Goal: Transaction & Acquisition: Obtain resource

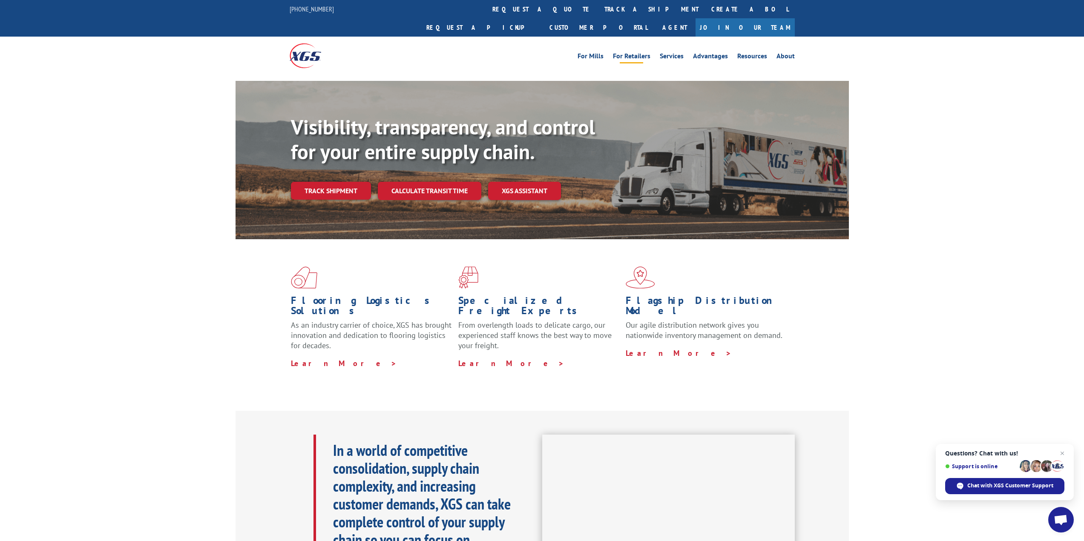
click at [647, 53] on link "For Retailers" at bounding box center [631, 57] width 37 height 9
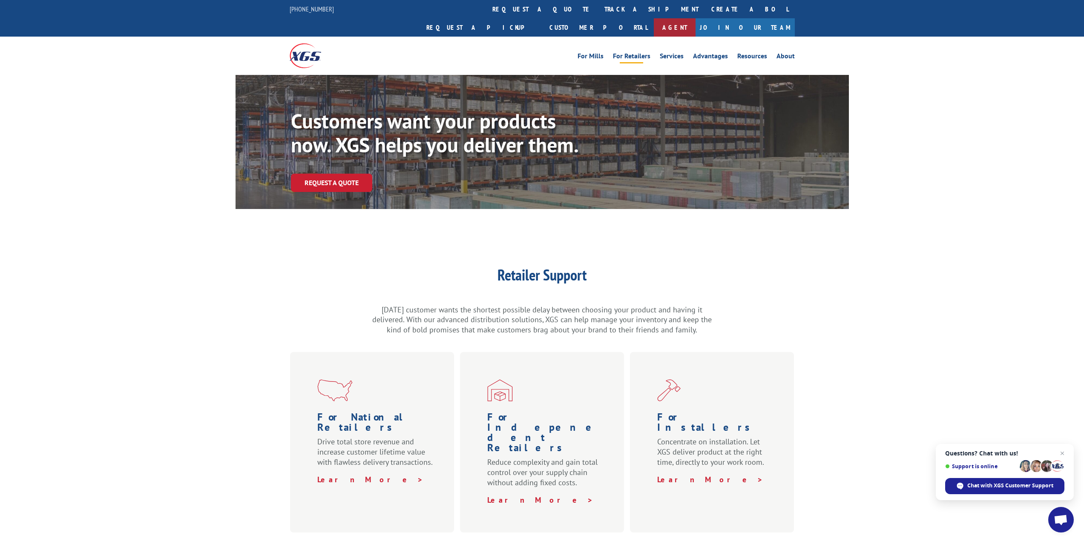
click at [695, 18] on link "Agent" at bounding box center [675, 27] width 42 height 18
click at [486, 11] on link "request a quote" at bounding box center [542, 9] width 112 height 18
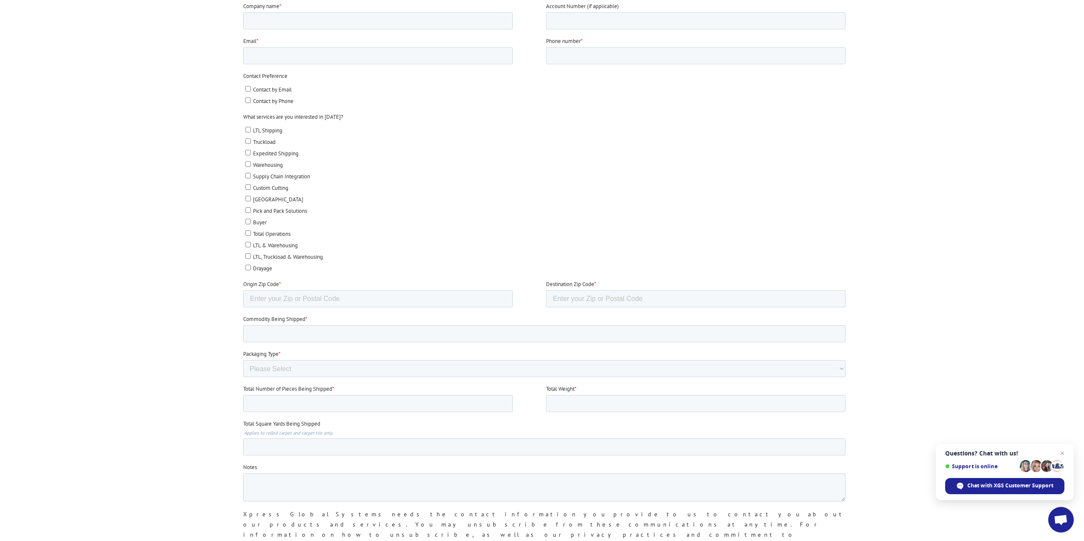
scroll to position [298, 0]
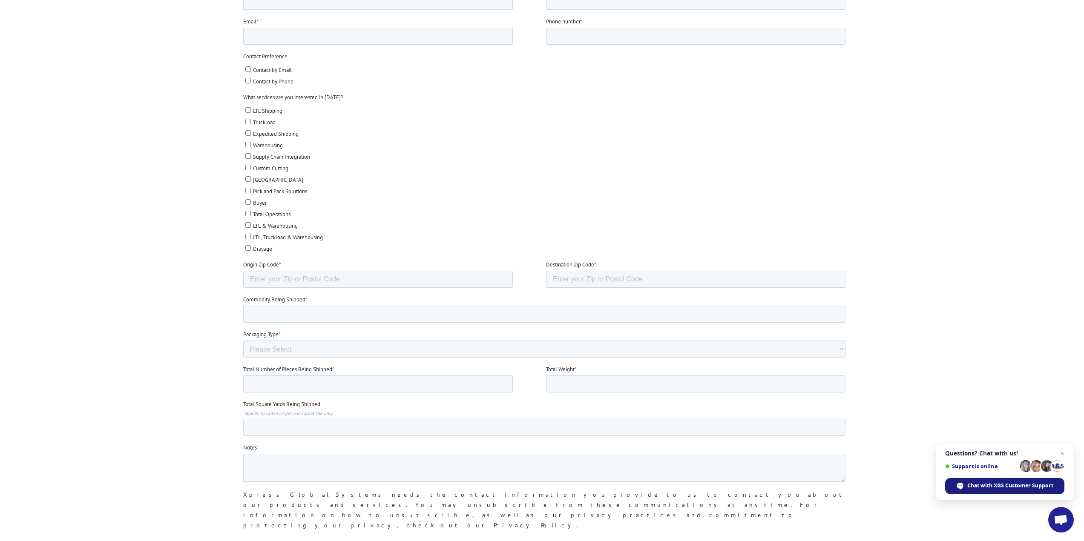
click at [993, 486] on span "Chat with XGS Customer Support" at bounding box center [1010, 486] width 86 height 8
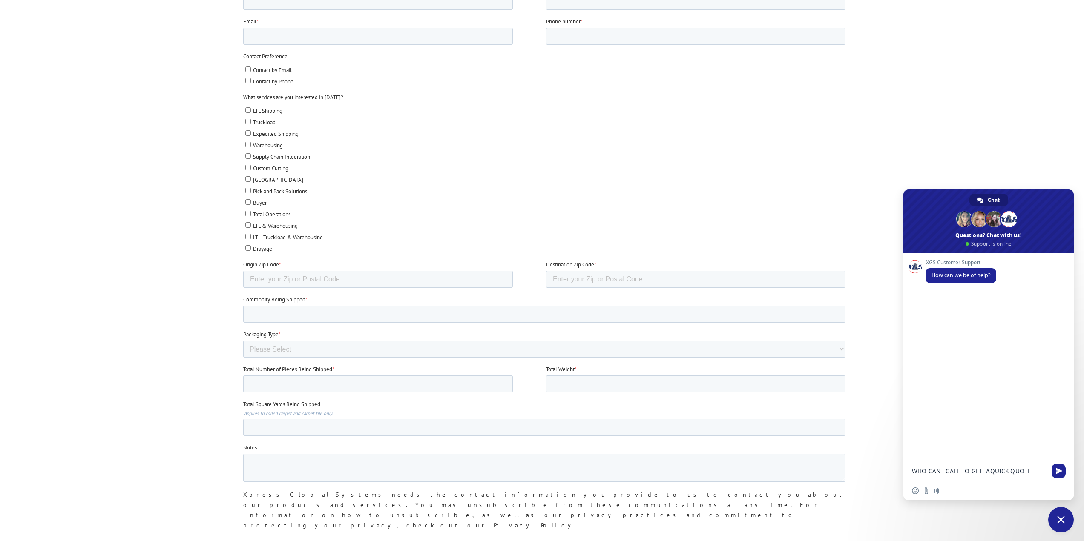
type textarea "WHO CAN i CALL TO GET AQUICK QUOTE ?"
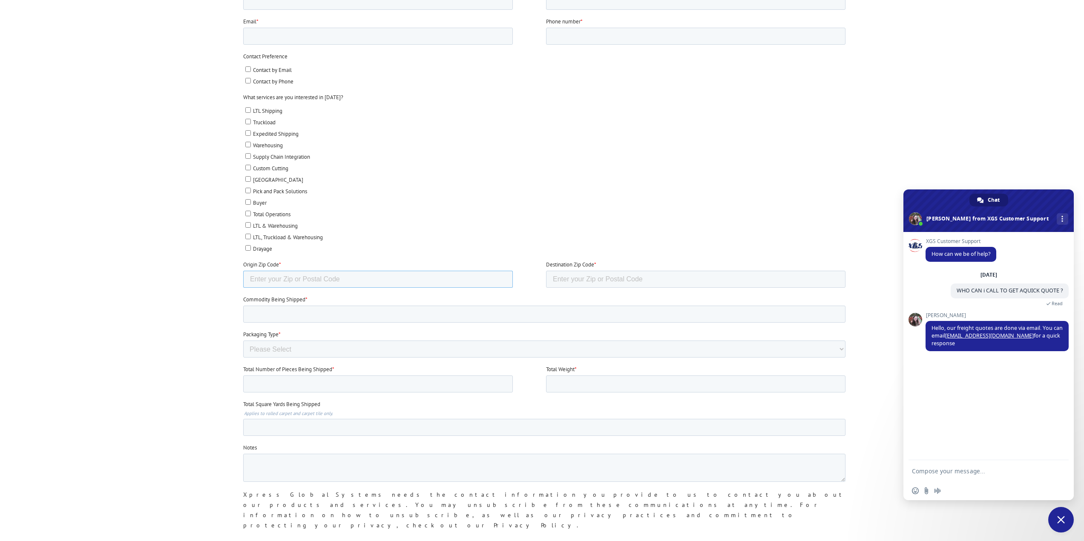
click at [312, 276] on input "Origin Zip Code *" at bounding box center [378, 279] width 270 height 17
click at [269, 282] on input "Origin Zip Code *" at bounding box center [378, 279] width 270 height 17
type input "30719"
click at [577, 276] on input "Destination Zip Code *" at bounding box center [695, 279] width 299 height 17
type input "32556"
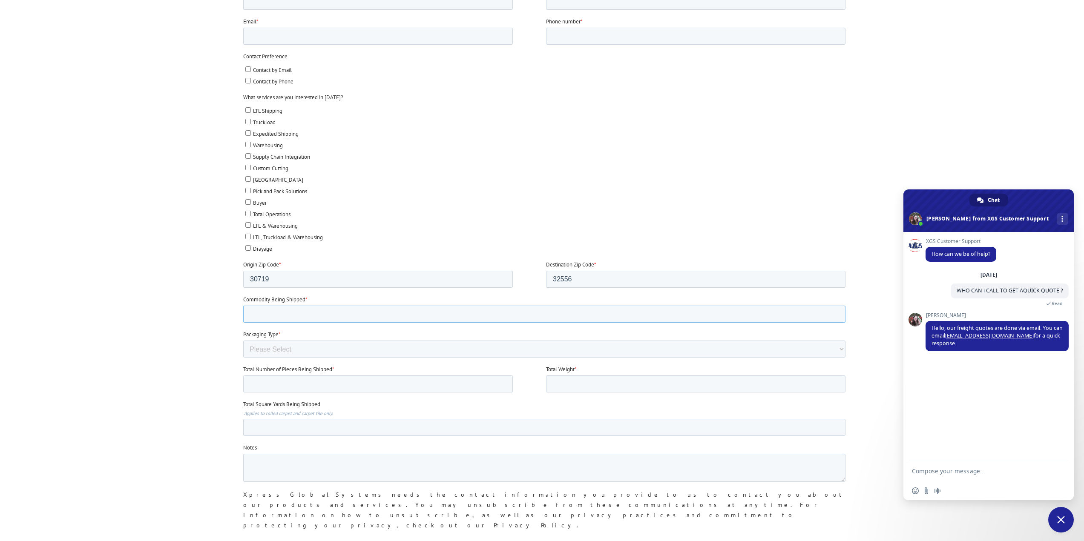
click at [325, 311] on input "Commodity Being Shipped *" at bounding box center [544, 314] width 602 height 17
type input "CARPET TILES"
click at [290, 344] on select "Please Select Rolled Goods Palletized" at bounding box center [544, 349] width 602 height 17
select select "Pallets (40"x48")"
click at [243, 358] on select "Please Select Rolled Goods Palletized" at bounding box center [544, 349] width 602 height 17
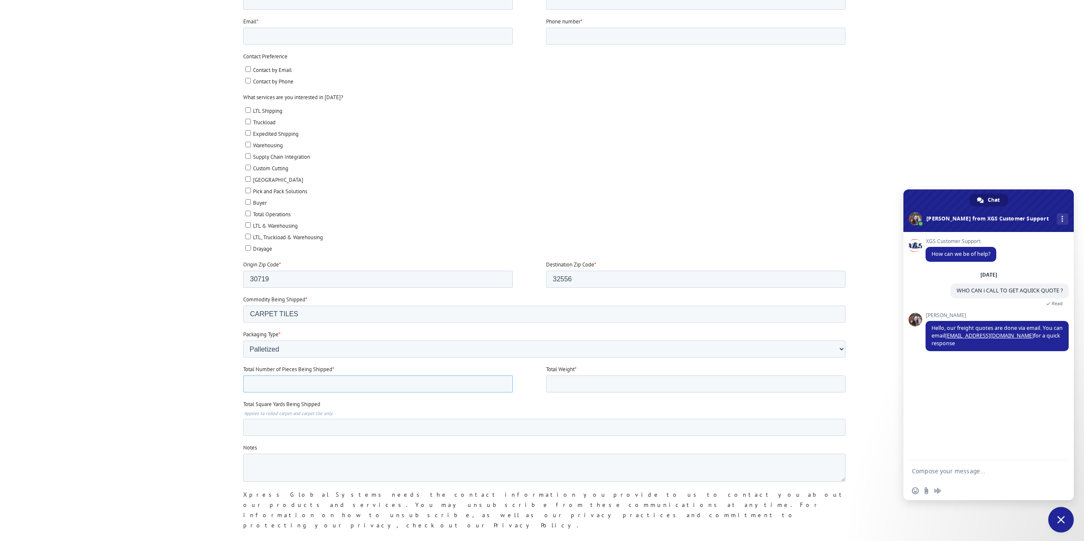
click at [252, 382] on input "Total Number of Pieces Being Shipped *" at bounding box center [378, 384] width 270 height 17
click at [501, 389] on input "Total Number of Pieces Being Shipped *" at bounding box center [378, 384] width 270 height 17
type input "-1"
click at [502, 386] on input "-1" at bounding box center [378, 384] width 270 height 17
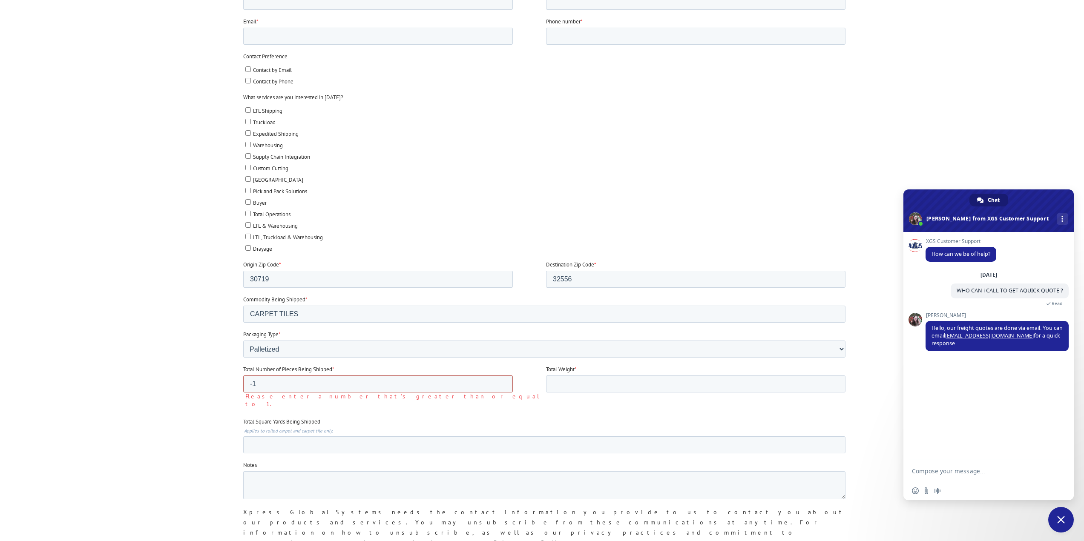
drag, startPoint x: 264, startPoint y: 383, endPoint x: 235, endPoint y: 383, distance: 29.0
click at [243, 383] on html "First name * Last name * Company name * Account Number (if applicable) Email * …" at bounding box center [546, 272] width 606 height 648
click at [265, 439] on input "Total Square Yards Being Shipped" at bounding box center [544, 437] width 602 height 17
click at [261, 433] on input "Total Square Yards Being Shipped" at bounding box center [544, 437] width 602 height 17
type input "20896"
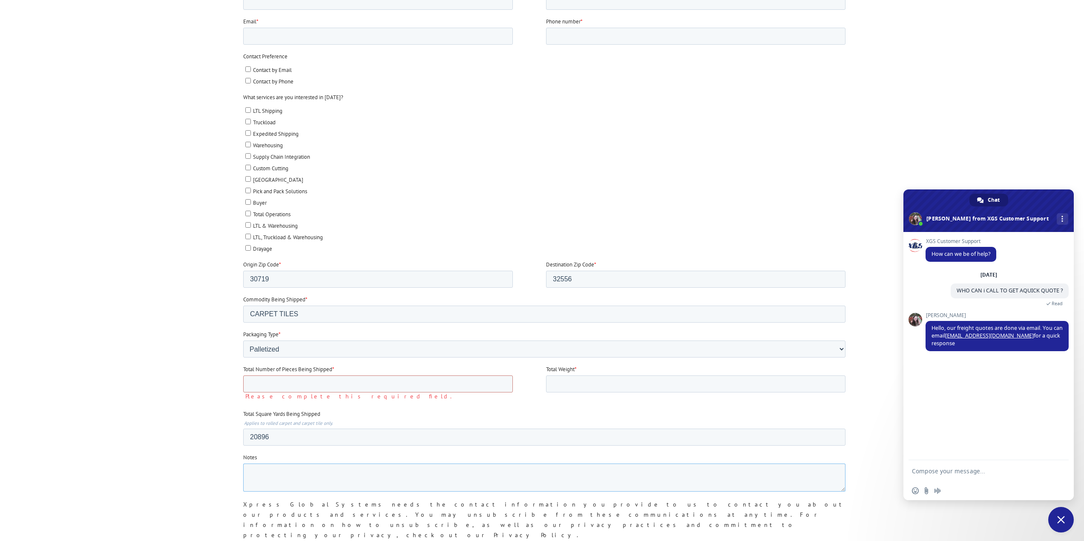
click at [286, 472] on textarea "Notes" at bounding box center [544, 478] width 602 height 28
click at [598, 378] on input "Total Weight *" at bounding box center [695, 384] width 299 height 17
click at [417, 415] on label "Total Square Yards Being Shipped" at bounding box center [546, 414] width 606 height 9
click at [417, 429] on input "20896" at bounding box center [544, 437] width 602 height 17
click at [298, 382] on input "Total Number of Pieces Being Shipped *" at bounding box center [378, 384] width 270 height 17
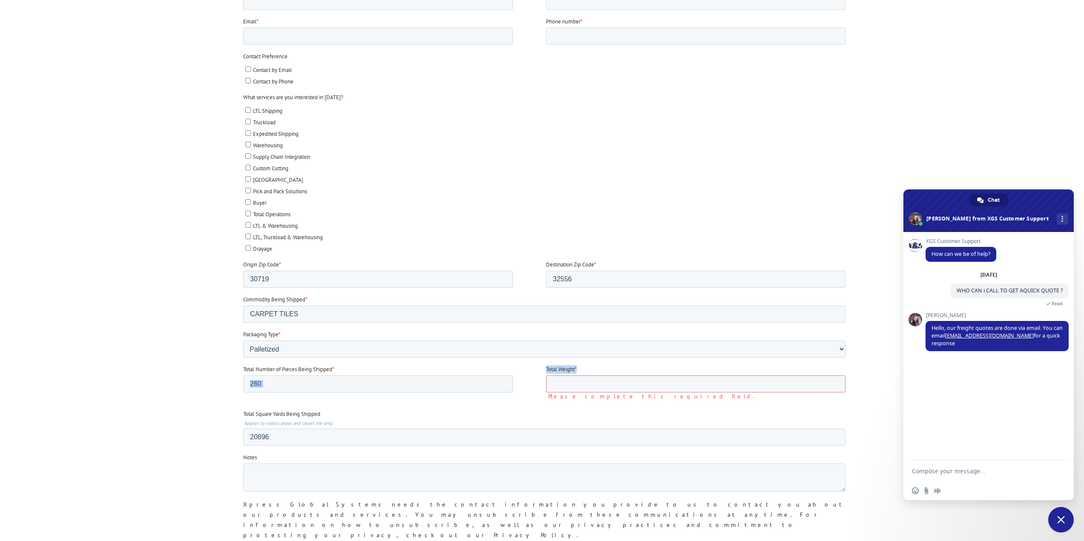
click at [546, 385] on fieldset "Total Number of Pieces Being Shipped * 260 Total Weight * Please complete this …" at bounding box center [546, 387] width 606 height 45
click at [287, 388] on input "260" at bounding box center [378, 384] width 270 height 17
click at [246, 385] on input "260" at bounding box center [378, 384] width 270 height 17
type input "60"
click at [551, 385] on input "Total Weight *" at bounding box center [695, 384] width 299 height 17
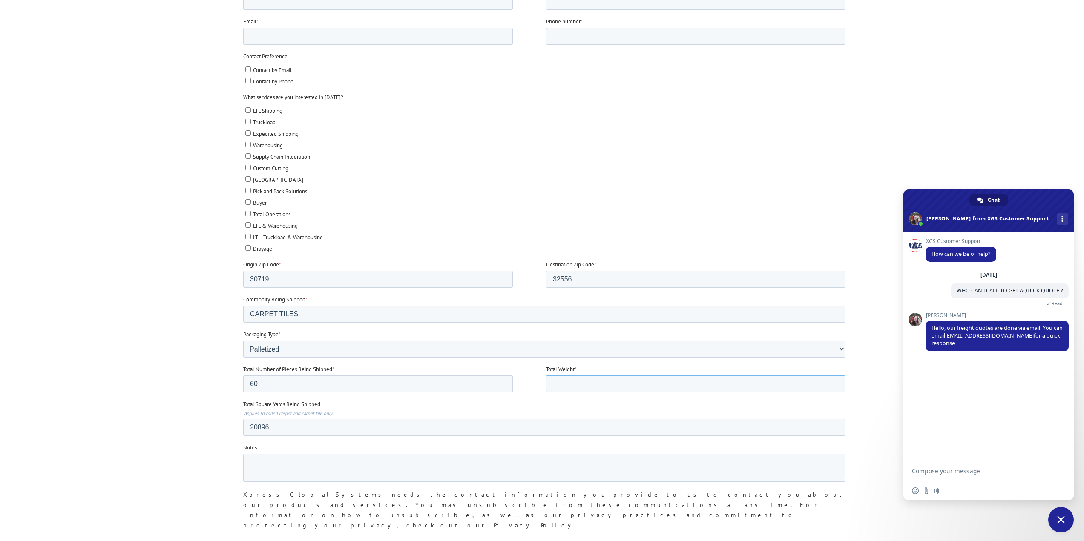
click at [551, 385] on input "Total Weight *" at bounding box center [695, 384] width 299 height 17
click at [561, 381] on input "Total Weight *" at bounding box center [695, 384] width 299 height 17
type input "500"
drag, startPoint x: 448, startPoint y: 417, endPoint x: 429, endPoint y: 425, distance: 20.8
click at [440, 420] on div "Total Square Yards Being Shipped Applies to rolled carpet and carpet tile only.…" at bounding box center [546, 418] width 606 height 36
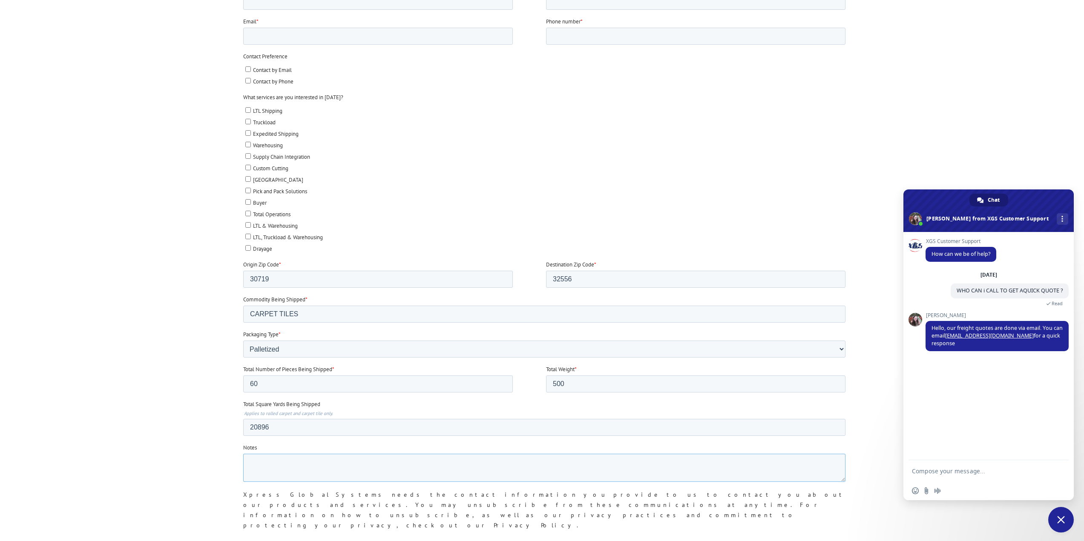
click at [261, 463] on textarea "Notes" at bounding box center [544, 468] width 602 height 28
type textarea "NOT SURE ABOUT THE NUMBER OF PALLETS OR THE WEIGHT . THERE IS 3920 BOXES OF SHA…"
click at [565, 280] on input "32556" at bounding box center [695, 279] width 299 height 17
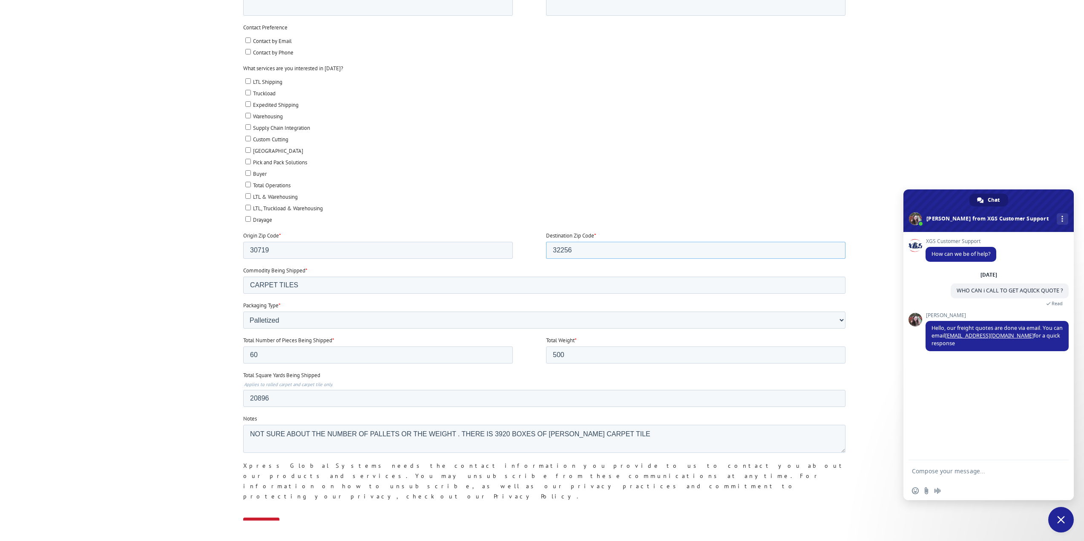
scroll to position [341, 0]
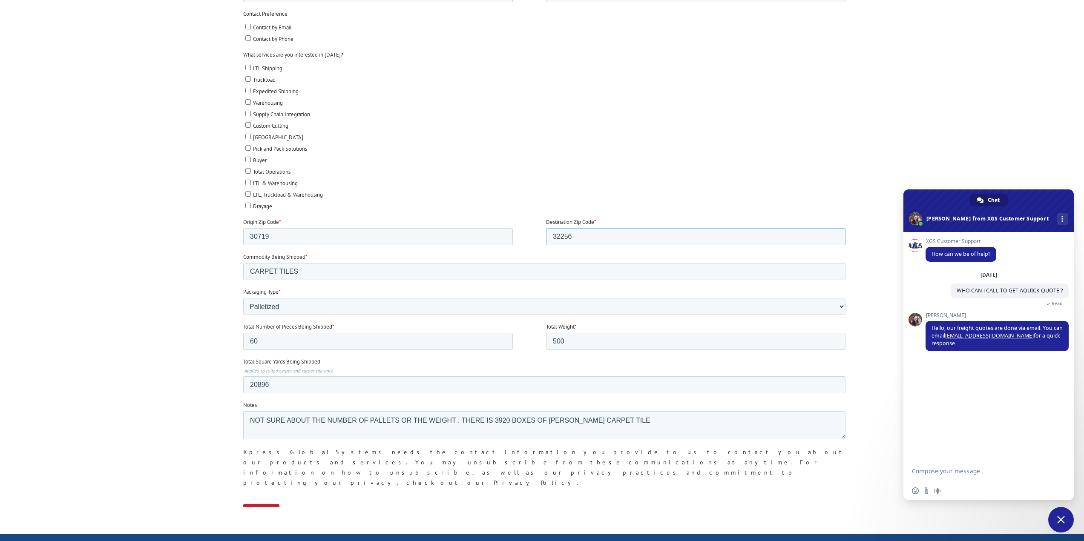
type input "32256"
click at [270, 504] on input "Submit" at bounding box center [261, 512] width 36 height 16
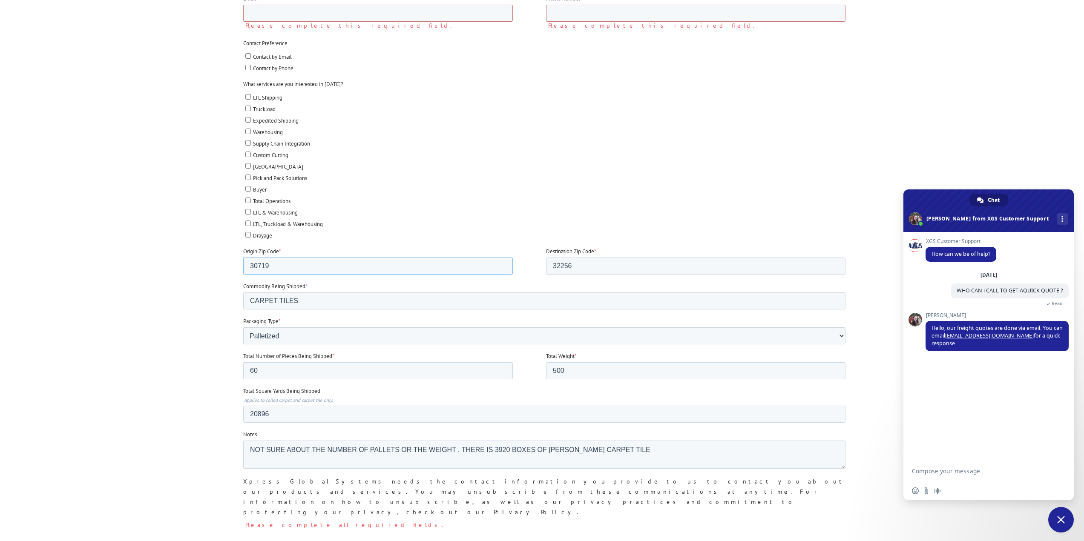
click at [273, 269] on input "30719" at bounding box center [378, 266] width 270 height 17
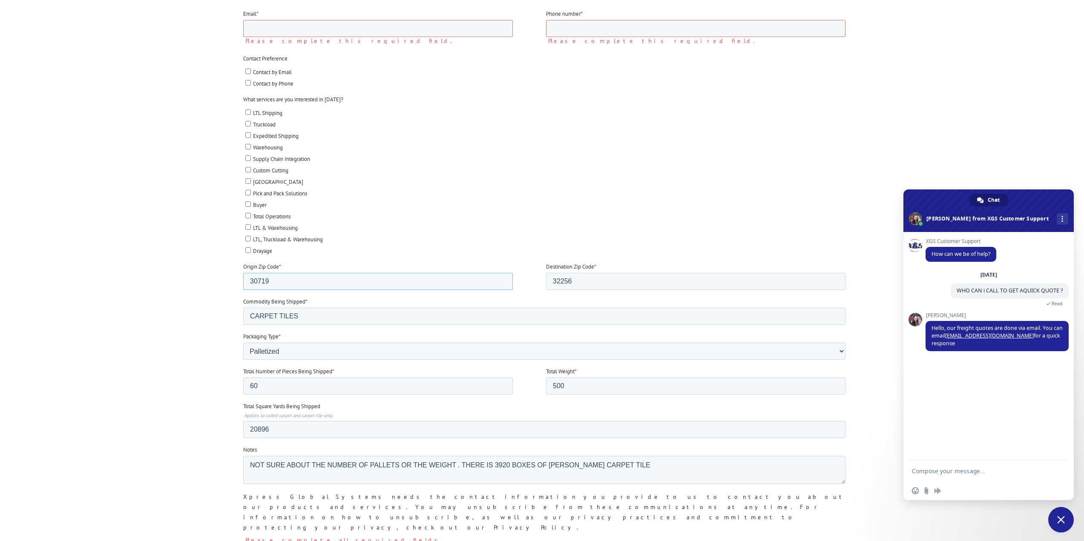
scroll to position [256, 0]
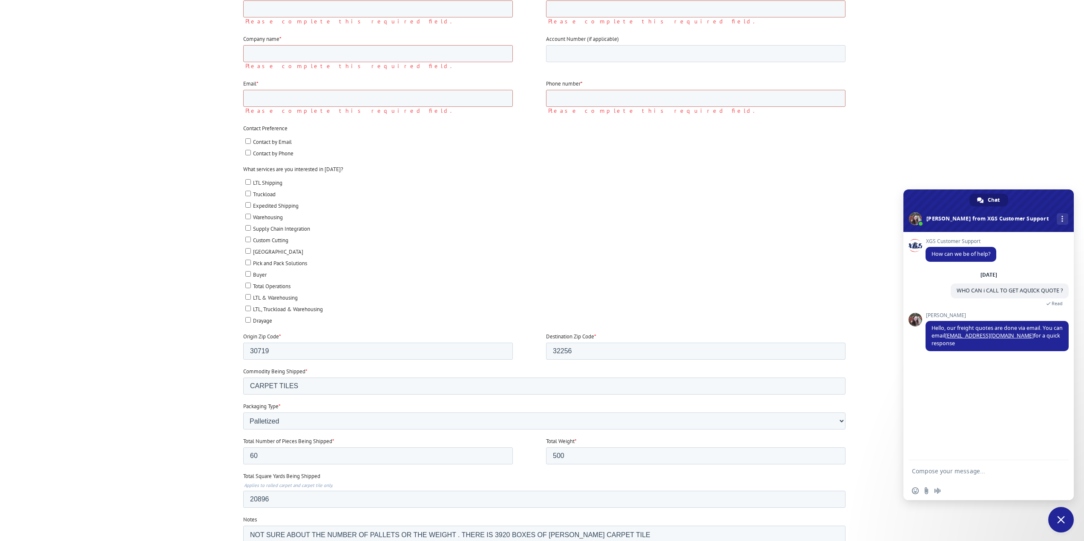
click at [247, 142] on input "Contact by Email" at bounding box center [248, 141] width 6 height 6
checkbox input "true"
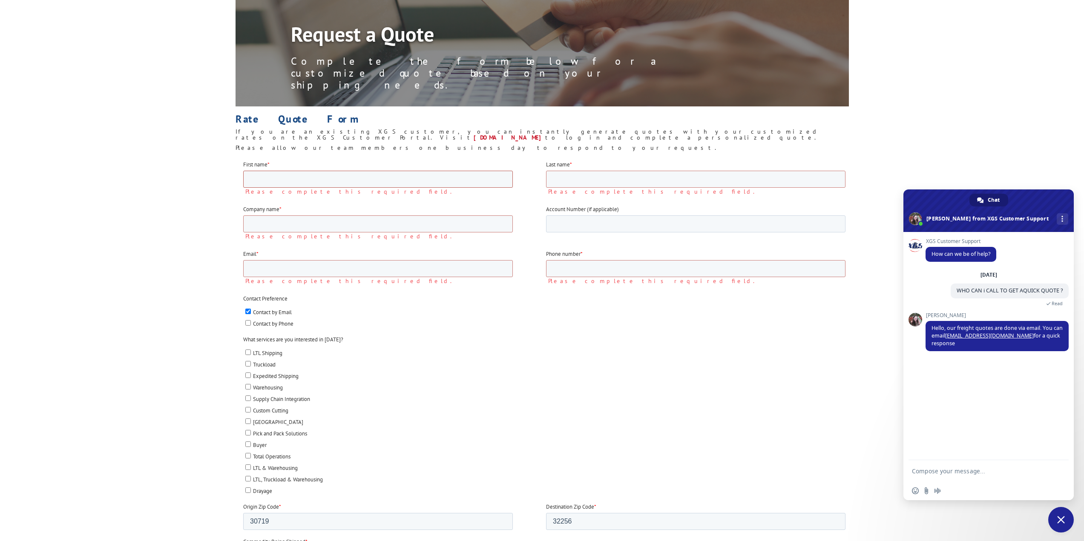
click at [260, 182] on input "First name *" at bounding box center [378, 178] width 270 height 17
type input "charlie"
click at [569, 175] on input "Last name *" at bounding box center [695, 178] width 299 height 17
type input "hutto"
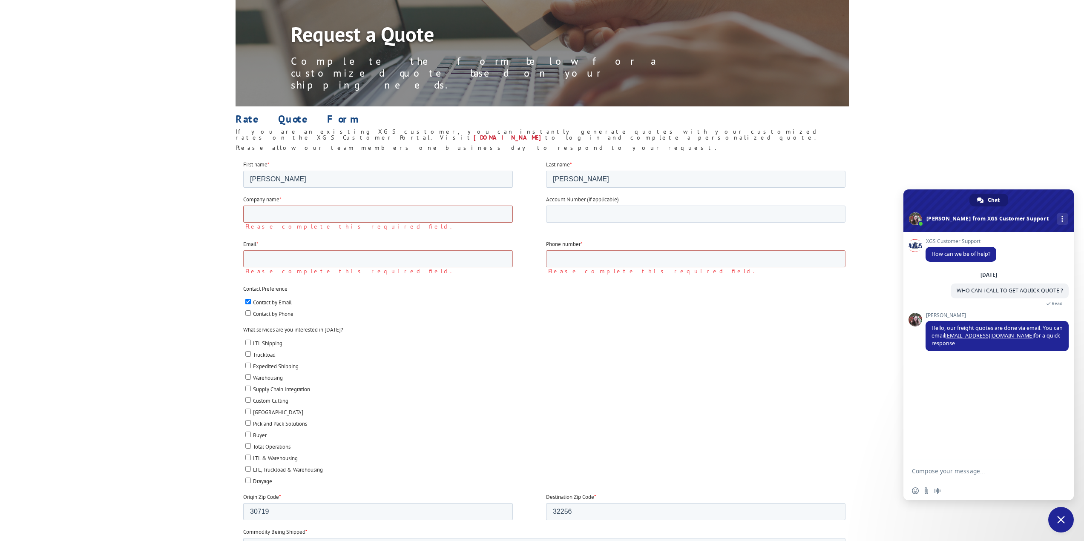
click at [284, 216] on input "Company name *" at bounding box center [378, 213] width 270 height 17
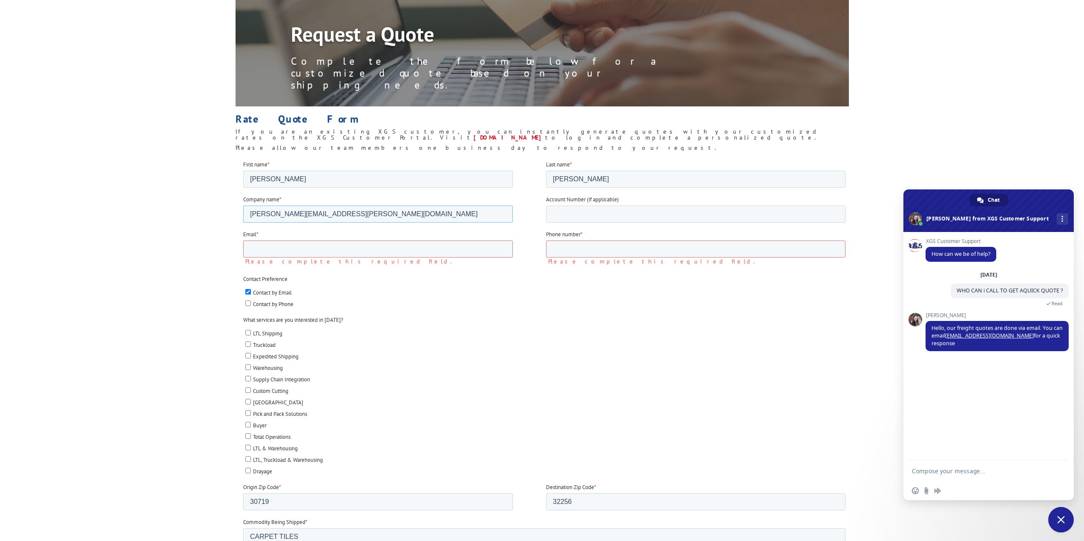
type input "CHARLIE.HUTTO@SPAECTRACF.COM"
click at [399, 246] on input "Email *" at bounding box center [378, 248] width 270 height 17
drag, startPoint x: 348, startPoint y: 213, endPoint x: 232, endPoint y: 214, distance: 116.3
click at [243, 214] on html "First name * charlie Last name * hutto Company name * CHARLIE.HUTTO@SPAECTRACF.…" at bounding box center [546, 485] width 606 height 650
click at [342, 216] on input "CHARLIE.HUTTO@SPAECTRACF.COM" at bounding box center [378, 213] width 270 height 17
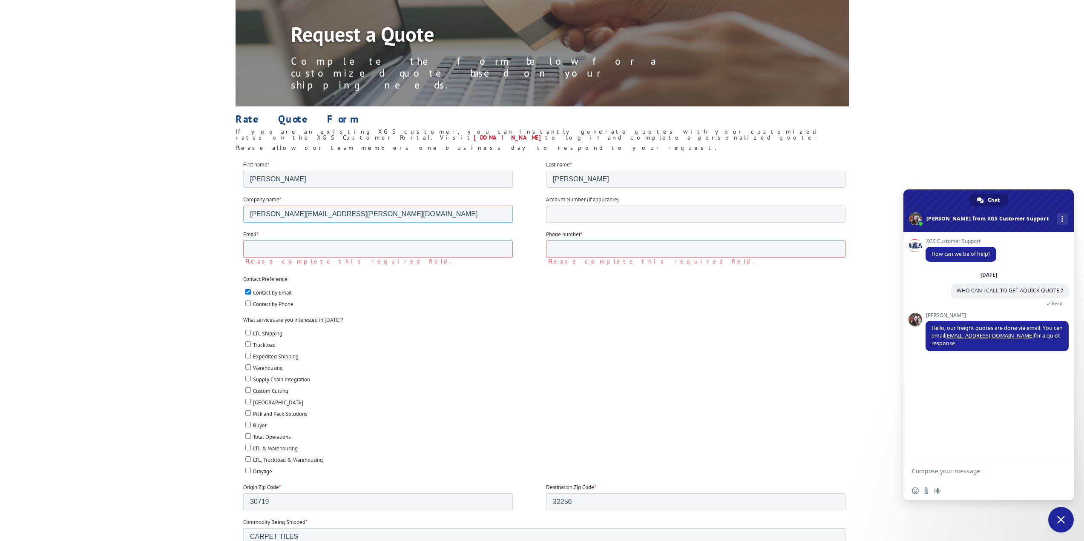
drag, startPoint x: 333, startPoint y: 212, endPoint x: 388, endPoint y: 213, distance: 54.5
click at [389, 213] on input "CHARLIE.HUTTO@SPAECTRACF.COM" at bounding box center [378, 213] width 270 height 17
drag, startPoint x: 385, startPoint y: 211, endPoint x: 247, endPoint y: 211, distance: 138.4
click at [247, 211] on input "CHARLIE.HUTTO@SPAECTRACF.COM" at bounding box center [378, 213] width 270 height 17
type input "SPECTRA CONTRACT FLOORING"
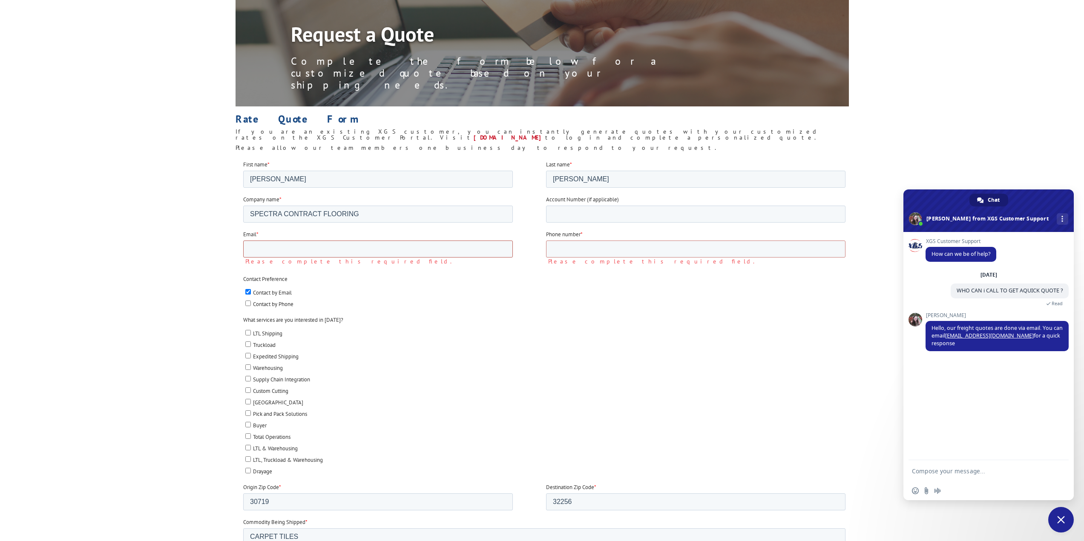
click at [276, 251] on input "Email *" at bounding box center [378, 248] width 270 height 17
type input "charlie.hutto@spectracf.com"
click at [602, 245] on input "Phone number *" at bounding box center [695, 248] width 299 height 17
type input "13865907937"
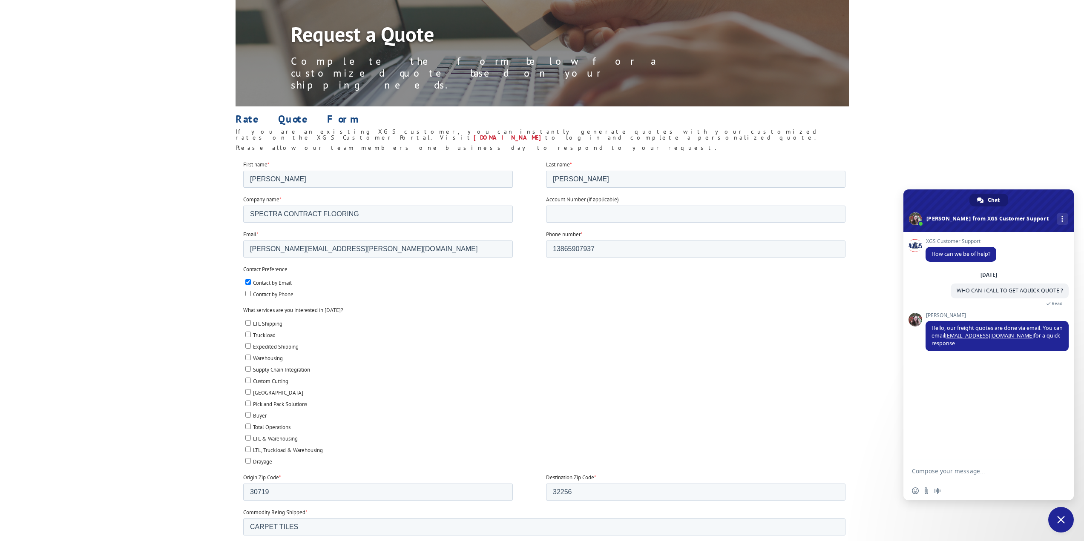
click at [247, 333] on input "Truckload" at bounding box center [248, 334] width 6 height 6
checkbox input "true"
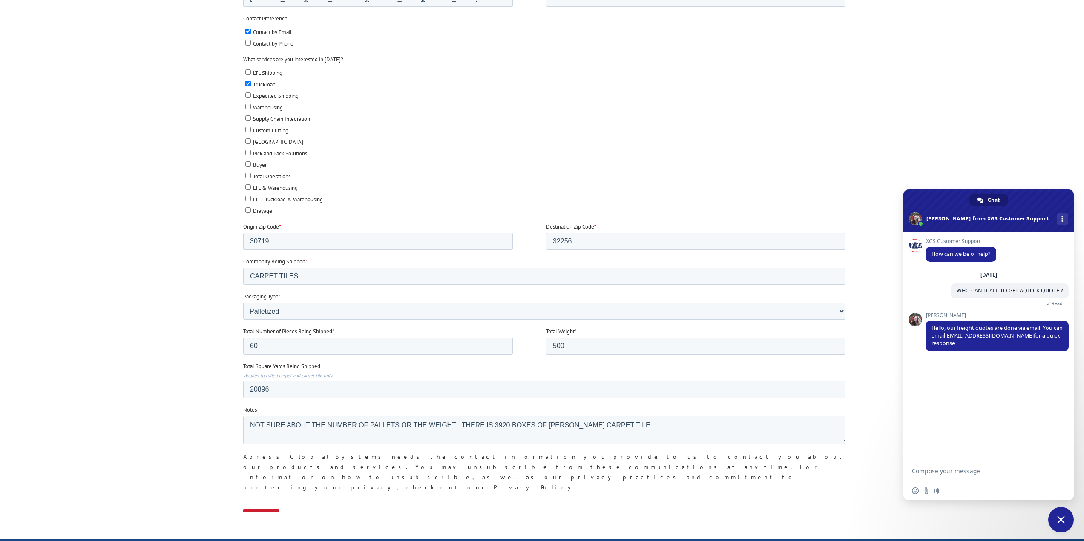
scroll to position [341, 0]
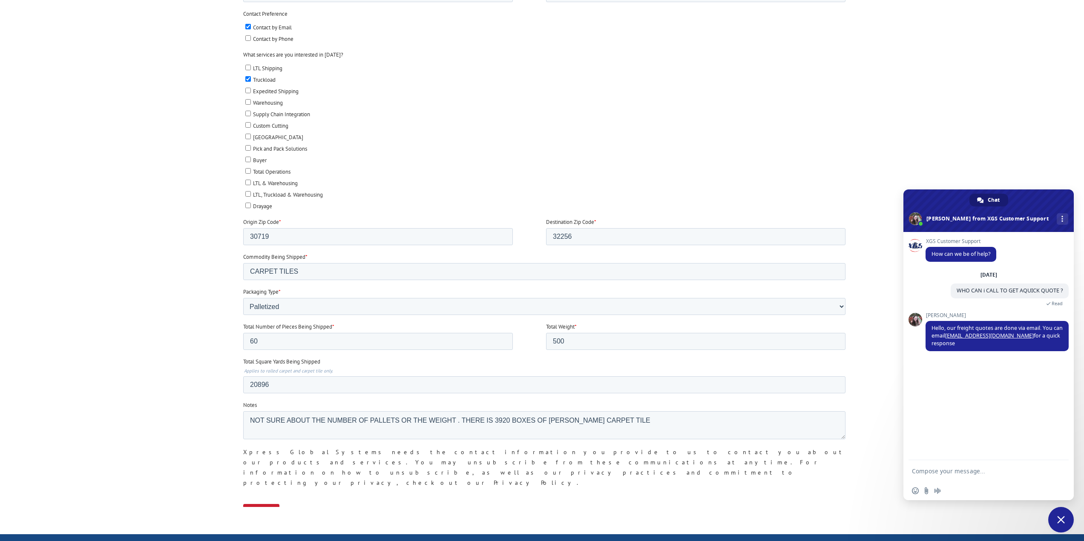
click at [262, 504] on input "Submit" at bounding box center [261, 512] width 36 height 16
